Goal: Task Accomplishment & Management: Manage account settings

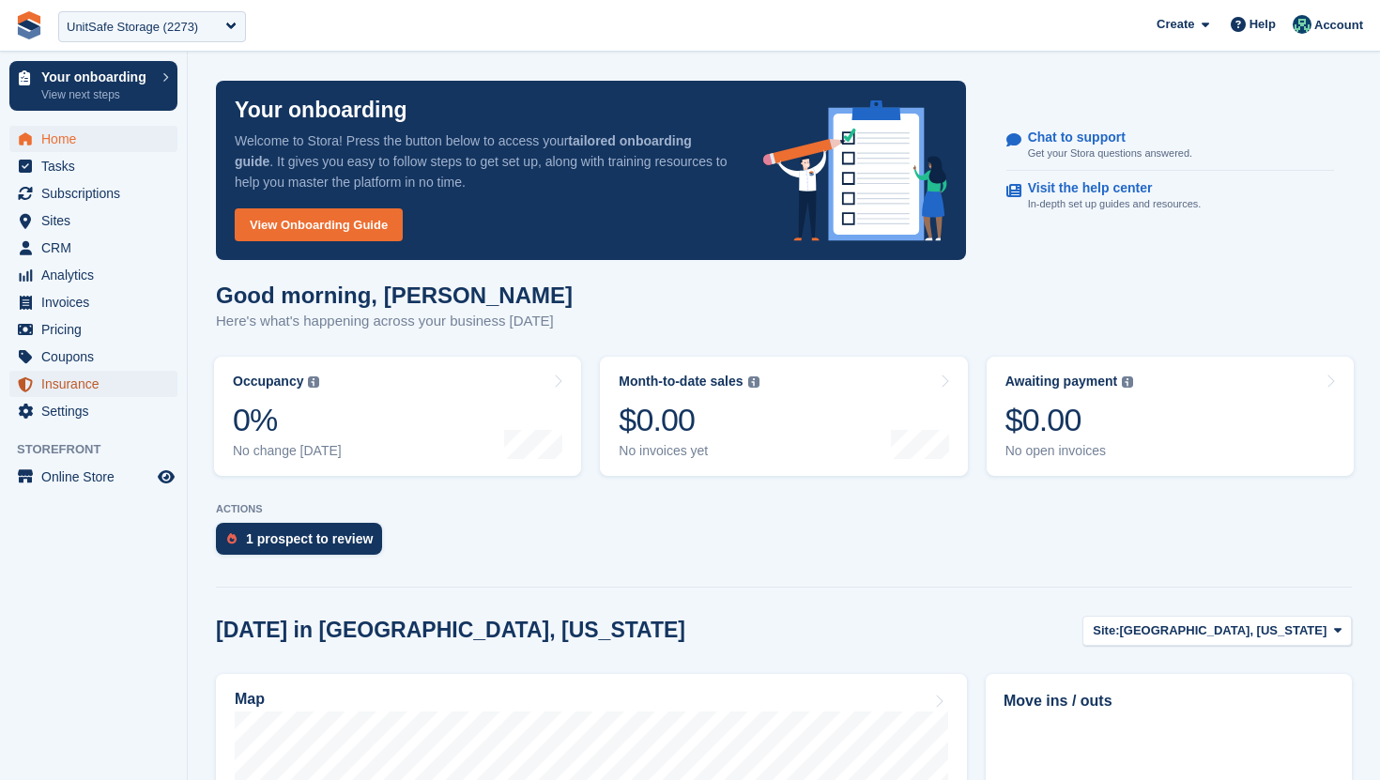
click at [88, 374] on span "Insurance" at bounding box center [97, 384] width 113 height 26
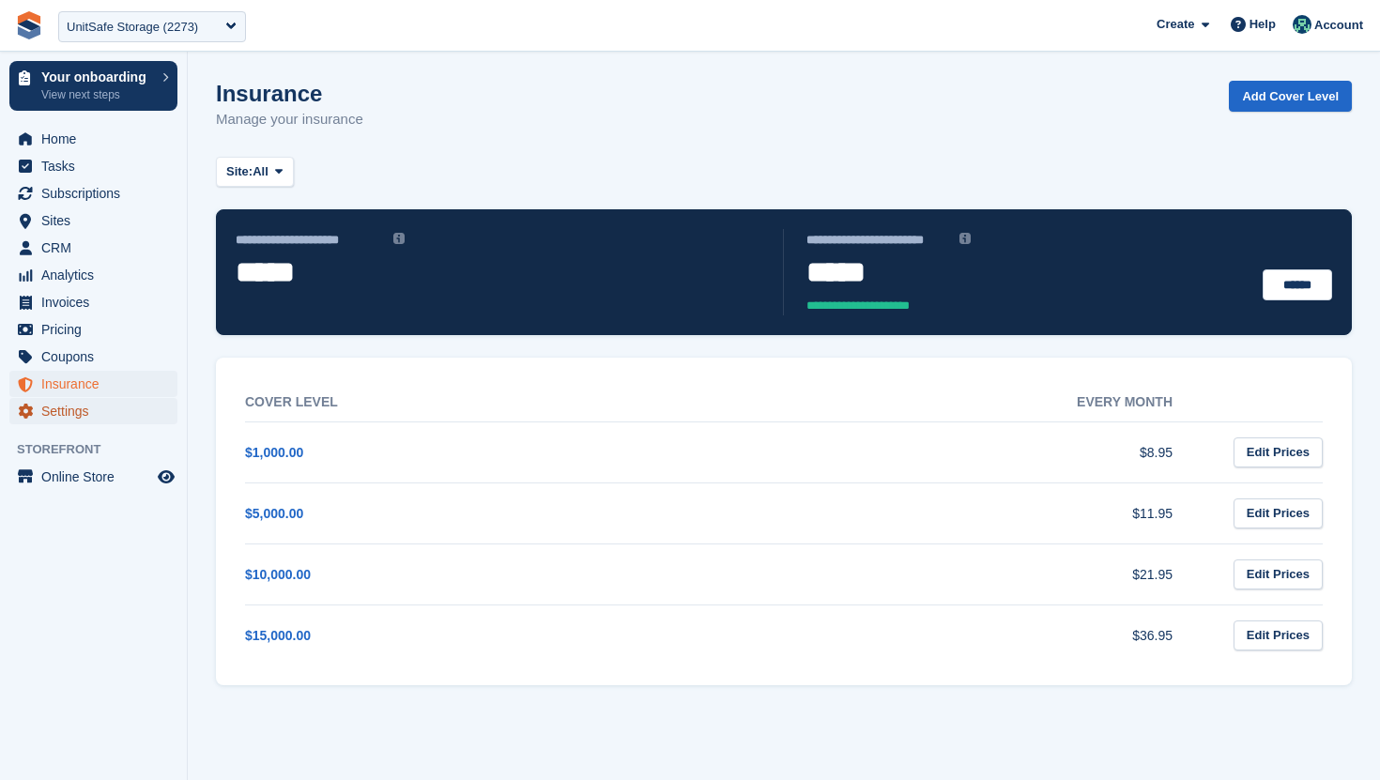
click at [100, 401] on span "Settings" at bounding box center [97, 411] width 113 height 26
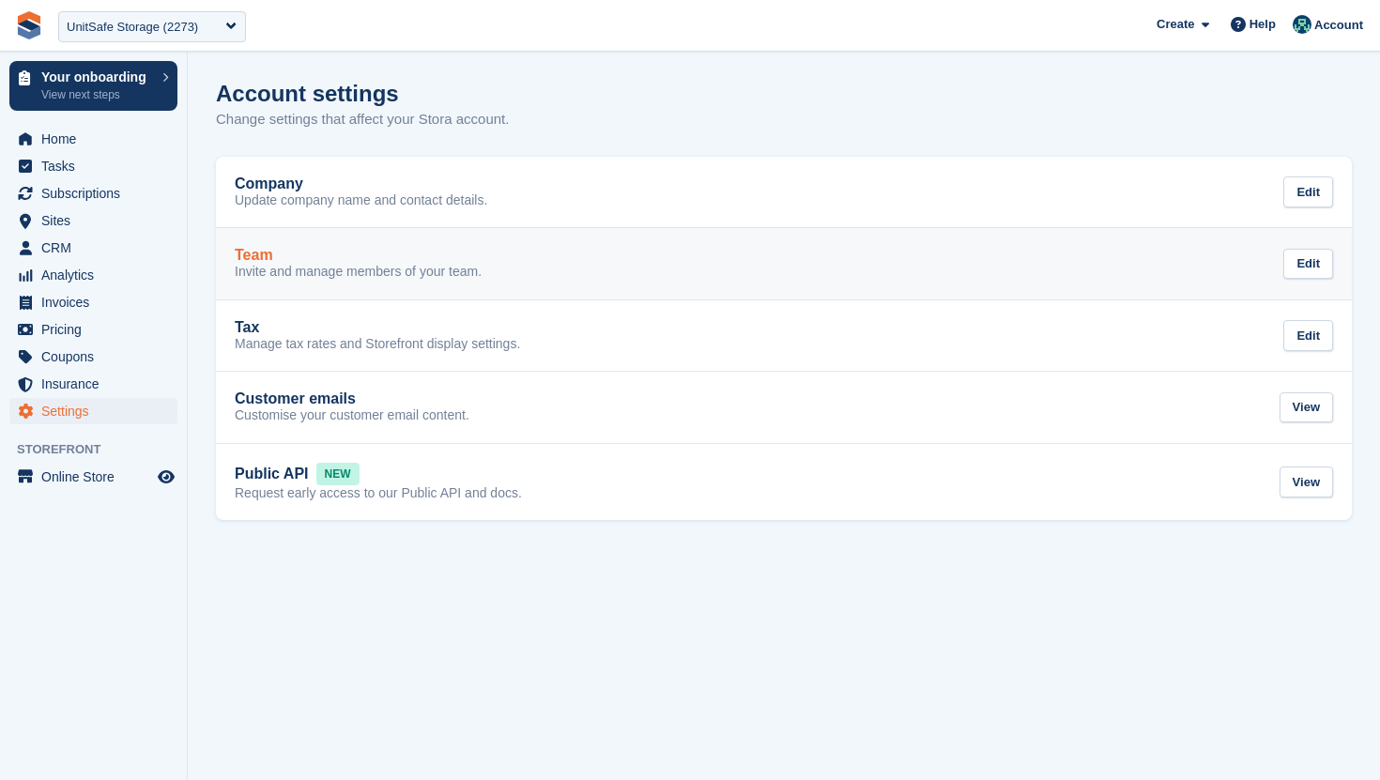
click at [309, 274] on p "Invite and manage members of your team." at bounding box center [358, 272] width 247 height 17
